Goal: Use online tool/utility: Utilize a website feature to perform a specific function

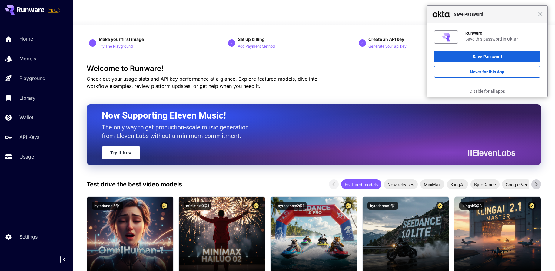
click at [542, 16] on div "Close Save Password" at bounding box center [487, 14] width 121 height 17
click at [541, 14] on span "Close" at bounding box center [540, 14] width 5 height 5
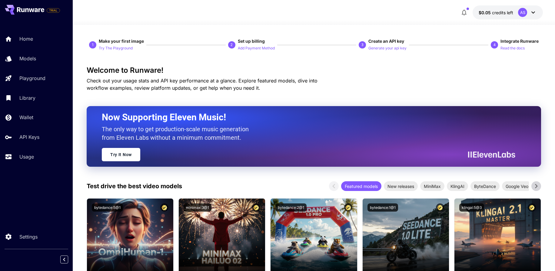
click at [536, 12] on icon at bounding box center [532, 12] width 7 height 7
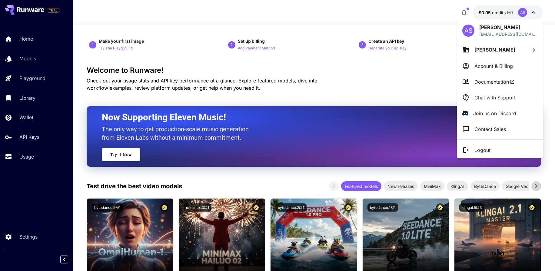
click at [534, 13] on div at bounding box center [277, 135] width 555 height 271
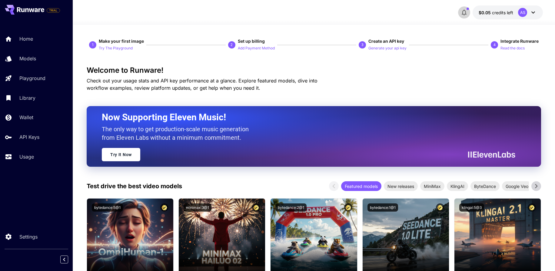
click at [467, 12] on icon "button" at bounding box center [463, 12] width 7 height 7
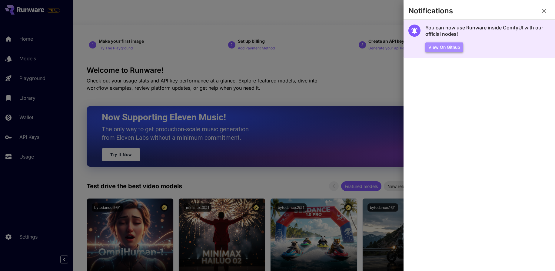
click at [450, 48] on button "View on Github" at bounding box center [444, 47] width 38 height 10
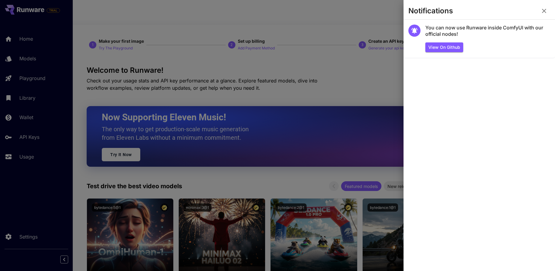
click at [544, 12] on icon "button" at bounding box center [543, 10] width 7 height 7
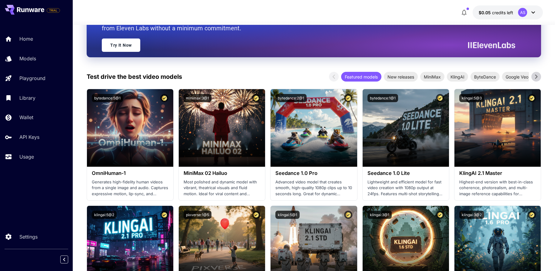
scroll to position [110, 0]
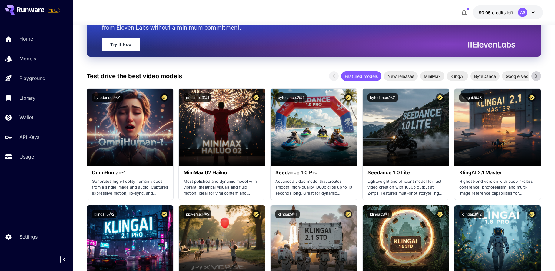
click at [272, 74] on div "Test drive the best video models Featured models New releases MiniMax KlingAI B…" at bounding box center [314, 76] width 454 height 10
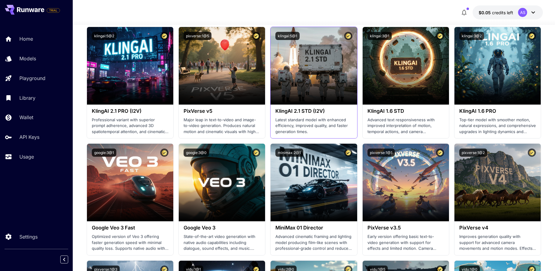
scroll to position [290, 0]
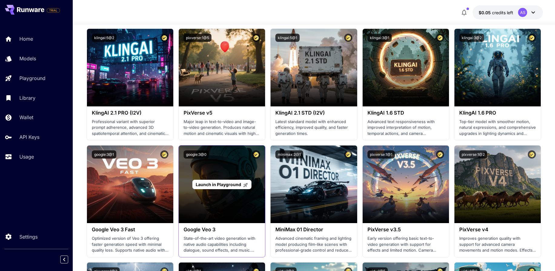
click at [250, 195] on div "Launch in Playground" at bounding box center [222, 184] width 86 height 78
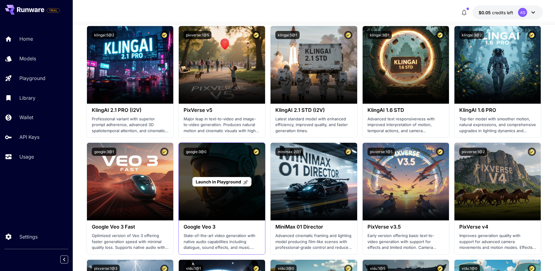
click at [221, 179] on span "Launch in Playground" at bounding box center [218, 181] width 45 height 5
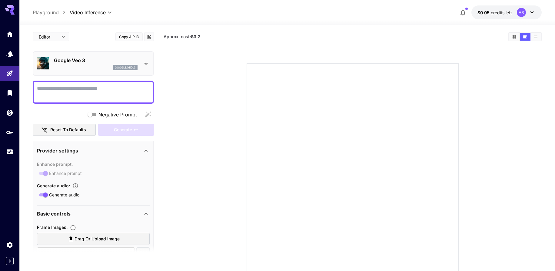
click at [147, 63] on icon at bounding box center [145, 63] width 7 height 7
